Goal: Information Seeking & Learning: Check status

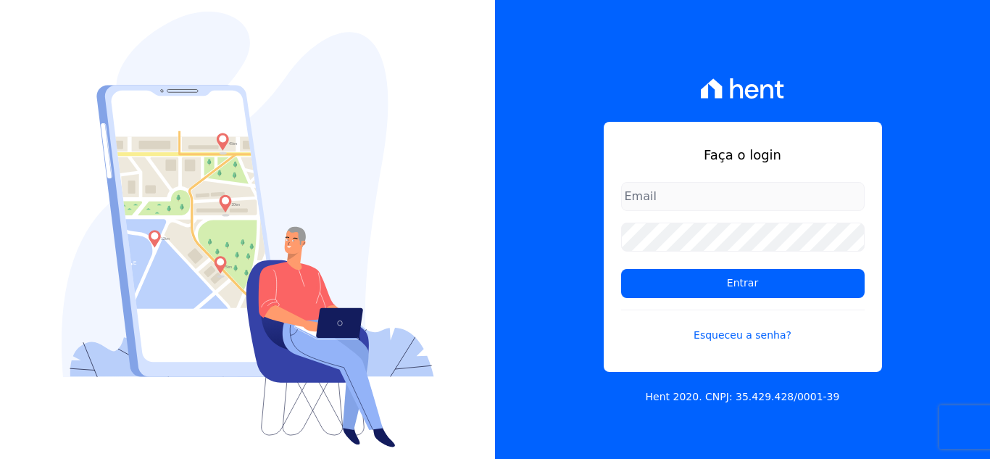
click at [678, 191] on input "email" at bounding box center [742, 196] width 243 height 29
type input "[PERSON_NAME][EMAIL_ADDRESS][PERSON_NAME][DOMAIN_NAME]"
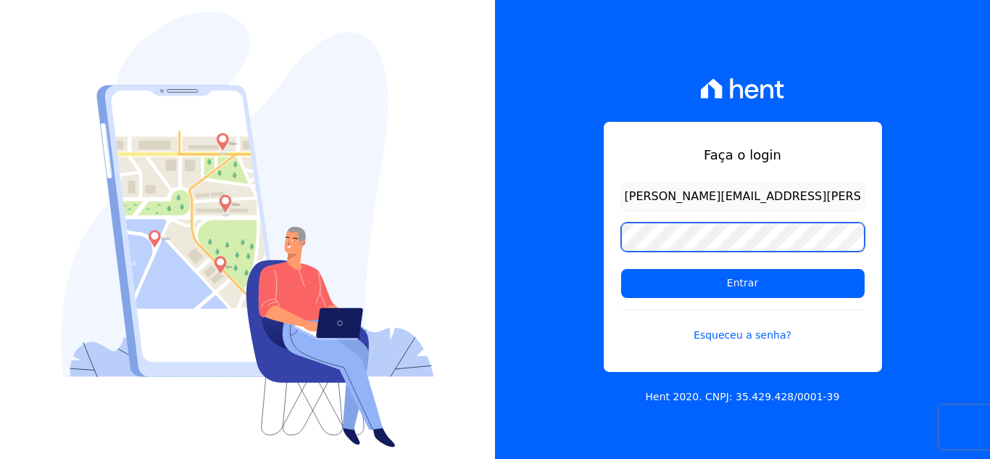
click at [621, 269] on input "Entrar" at bounding box center [742, 283] width 243 height 29
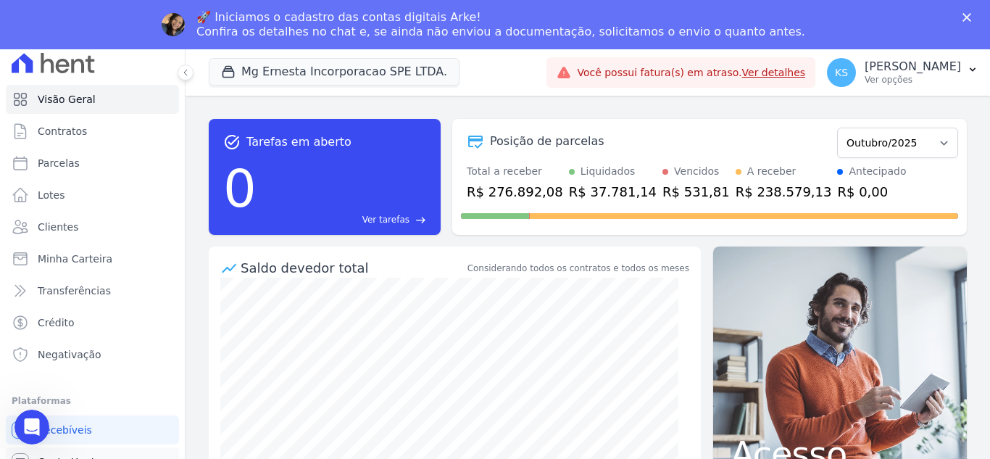
drag, startPoint x: 54, startPoint y: 450, endPoint x: 93, endPoint y: 442, distance: 39.9
click at [54, 451] on link "Conta Hent" at bounding box center [92, 461] width 173 height 29
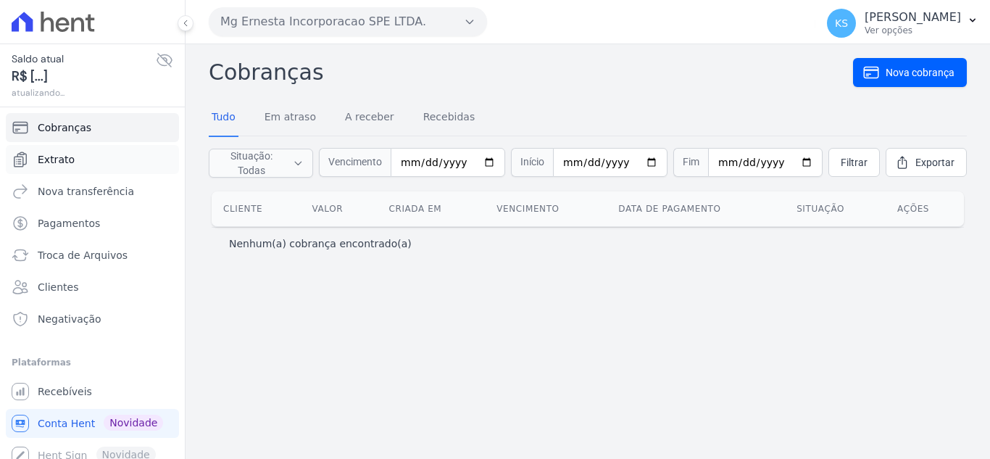
click at [81, 159] on link "Extrato" at bounding box center [92, 159] width 173 height 29
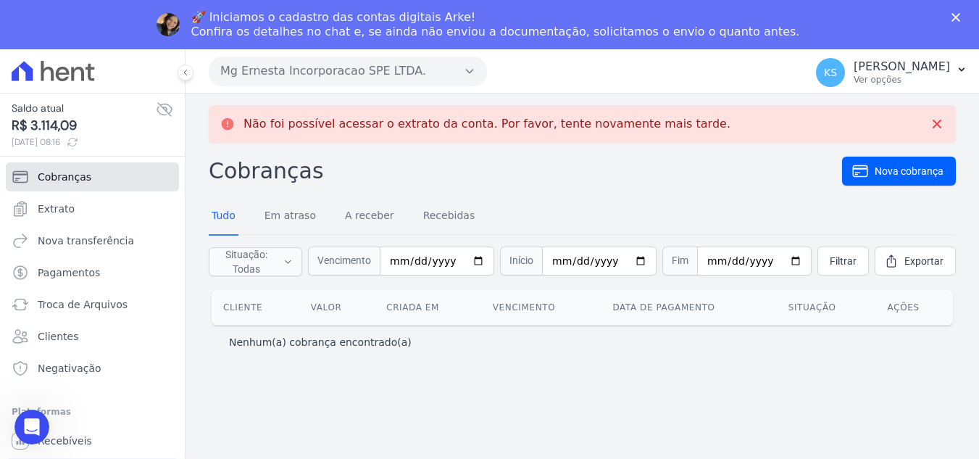
click at [75, 182] on span "Cobranças" at bounding box center [65, 177] width 54 height 14
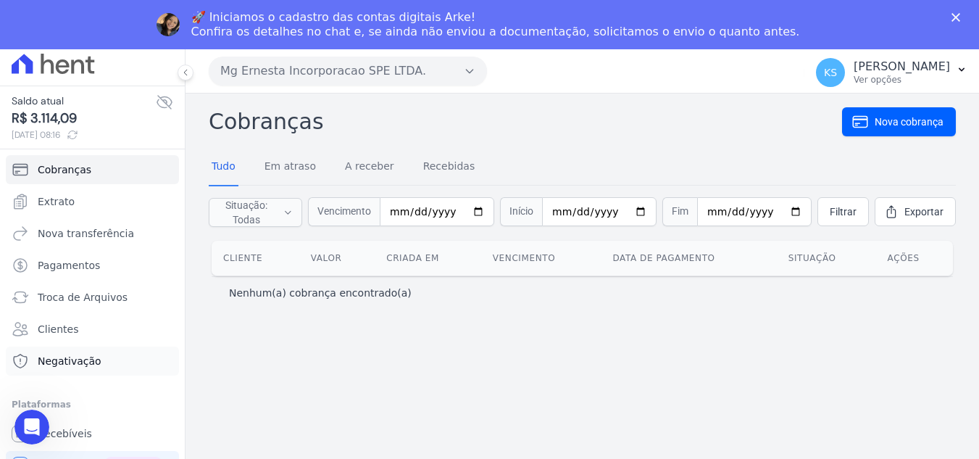
scroll to position [11, 0]
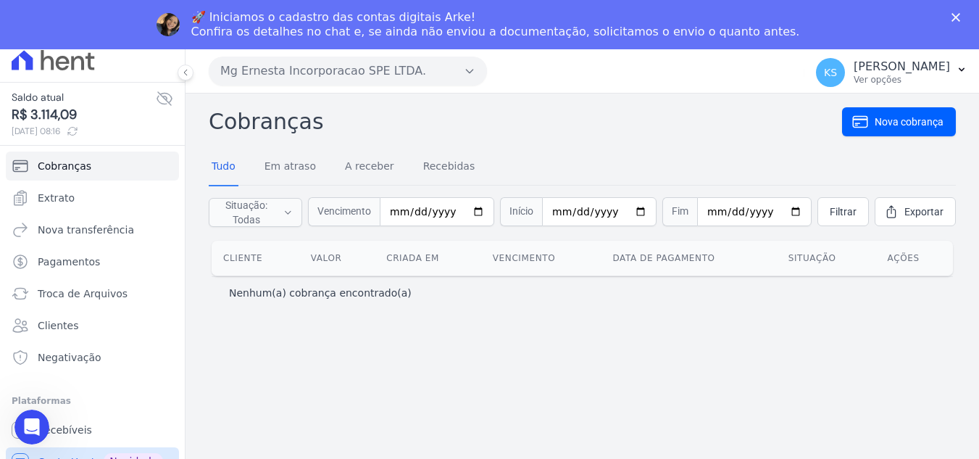
click at [58, 455] on span "Conta Hent" at bounding box center [66, 461] width 57 height 14
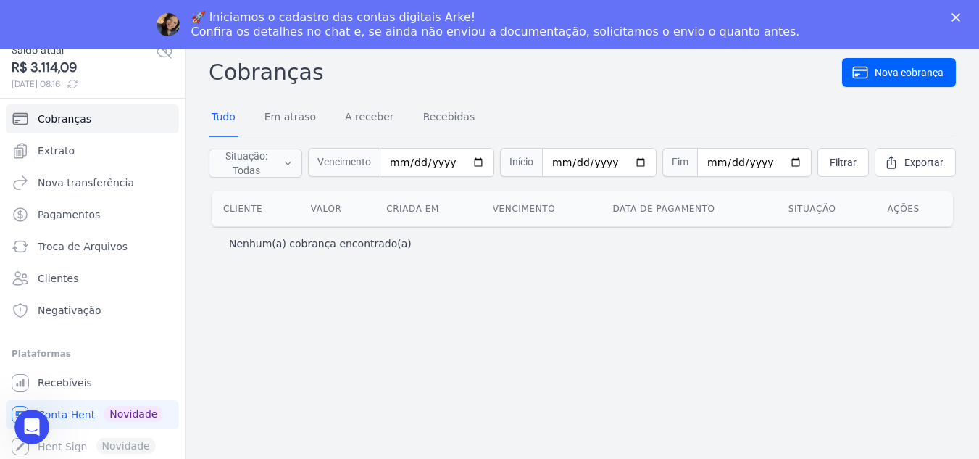
scroll to position [11, 0]
click at [82, 409] on span "Conta Hent" at bounding box center [66, 412] width 57 height 14
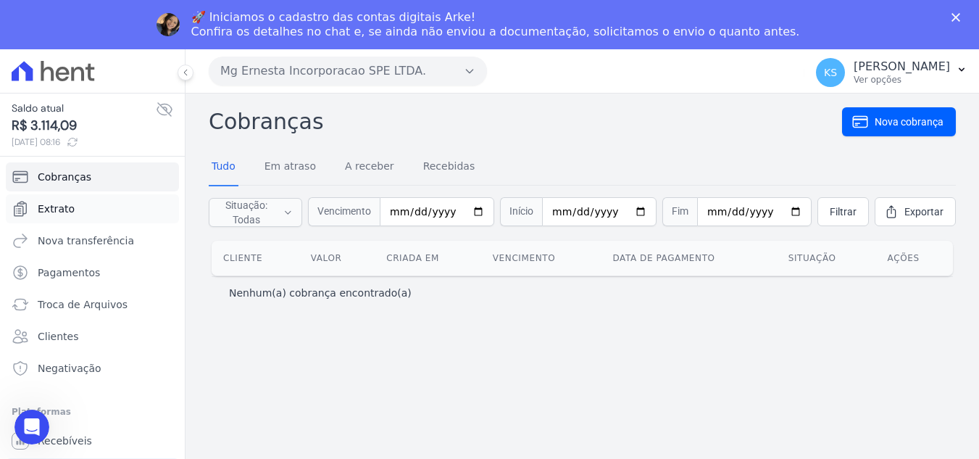
click at [61, 205] on span "Extrato" at bounding box center [56, 208] width 37 height 14
